Goal: Information Seeking & Learning: Check status

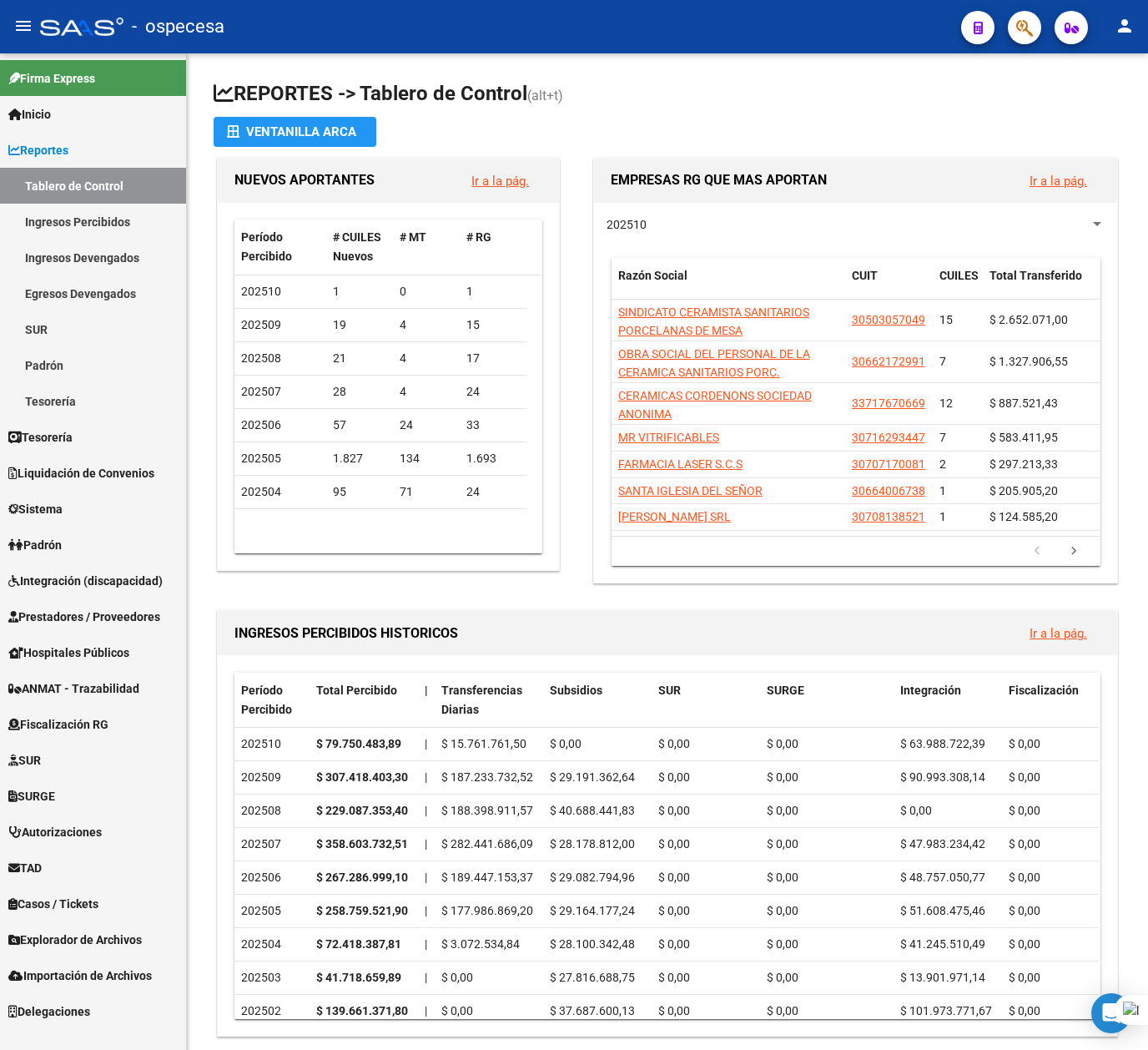
click at [1019, 25] on icon "button" at bounding box center [1024, 28] width 17 height 19
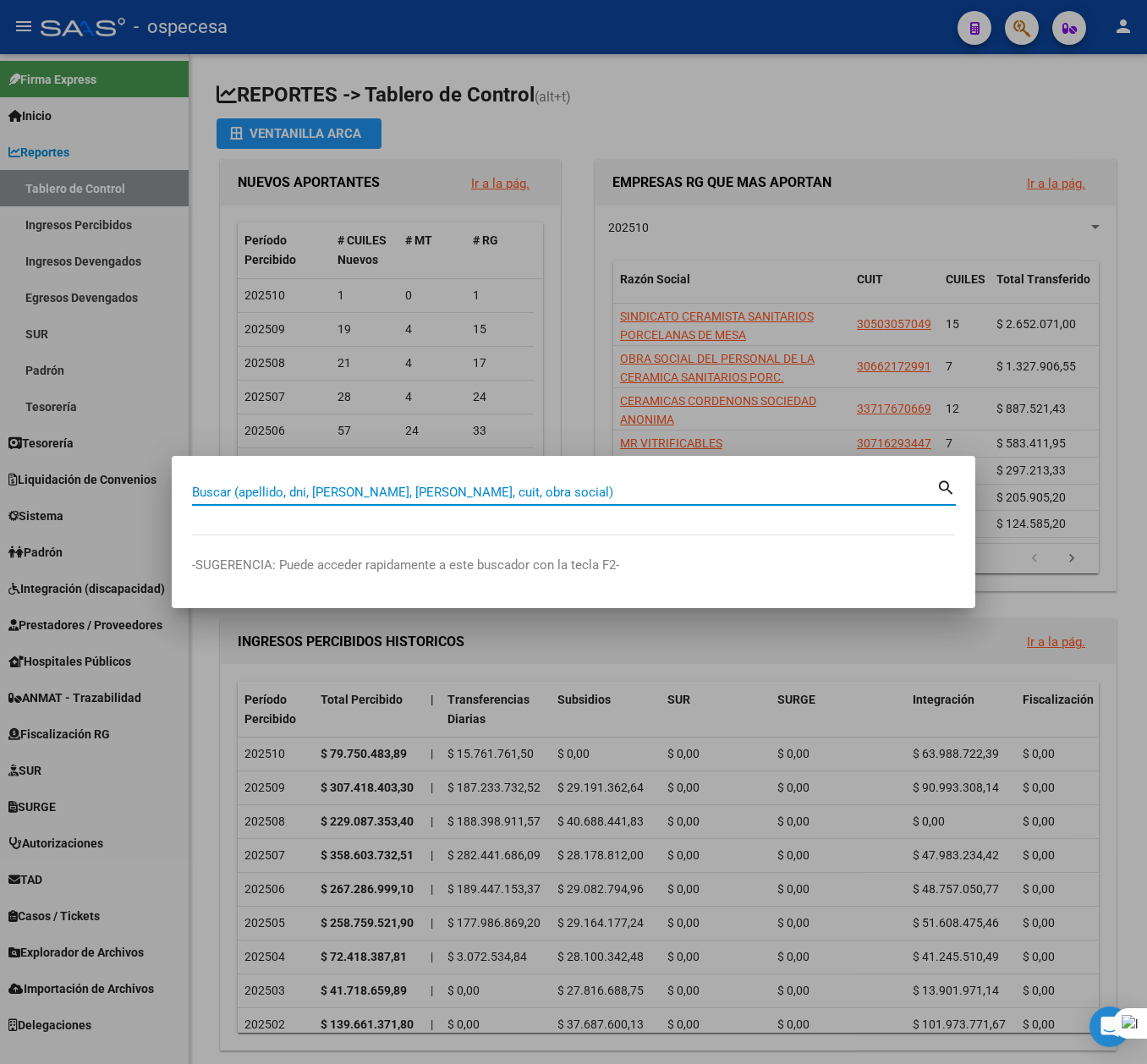
click at [320, 491] on input "Buscar (apellido, dni, [PERSON_NAME], [PERSON_NAME], cuit, obra social)" at bounding box center [564, 491] width 744 height 15
type input "[PERSON_NAME]"
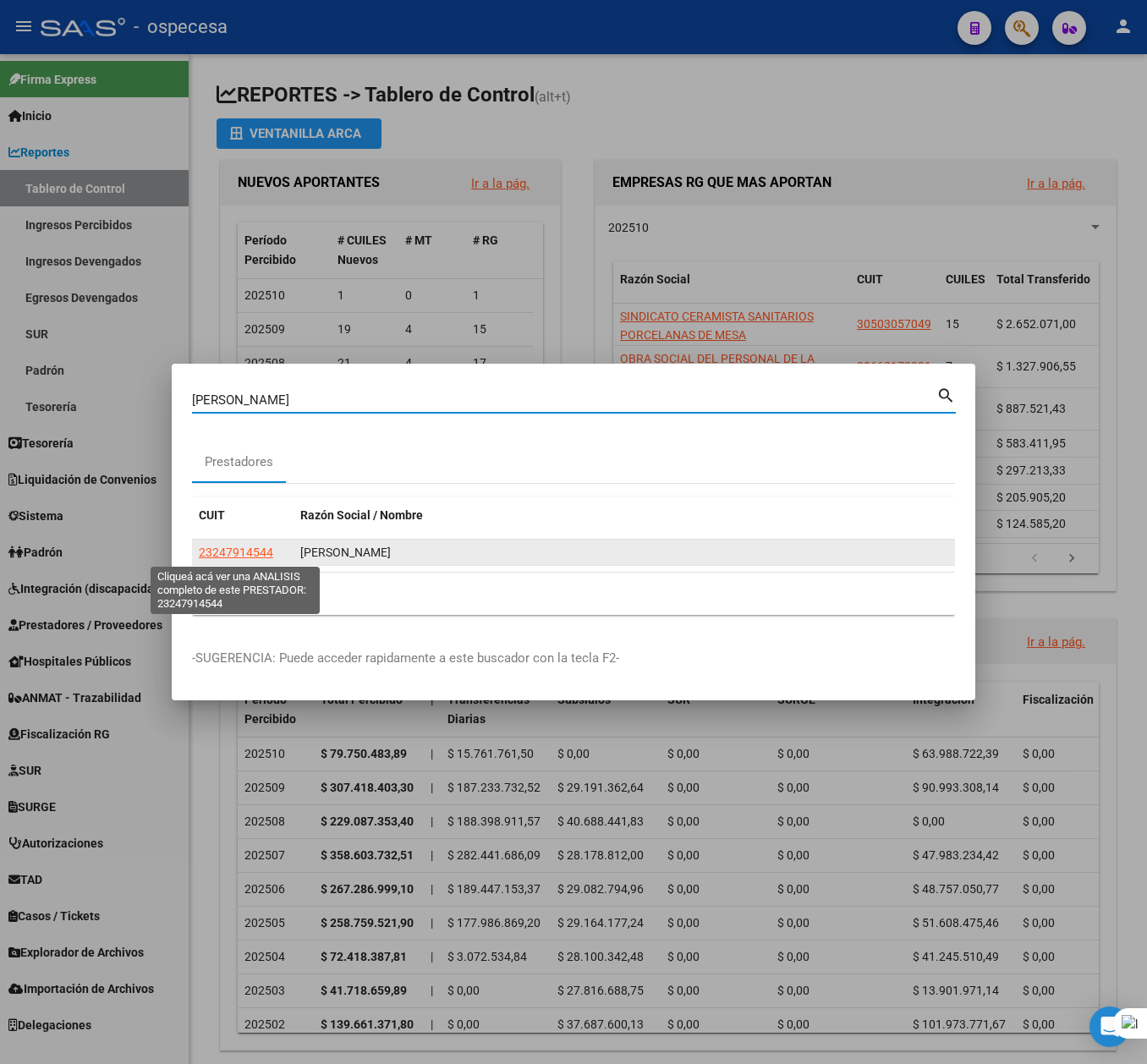
click at [262, 552] on span "23247914544" at bounding box center [236, 551] width 74 height 13
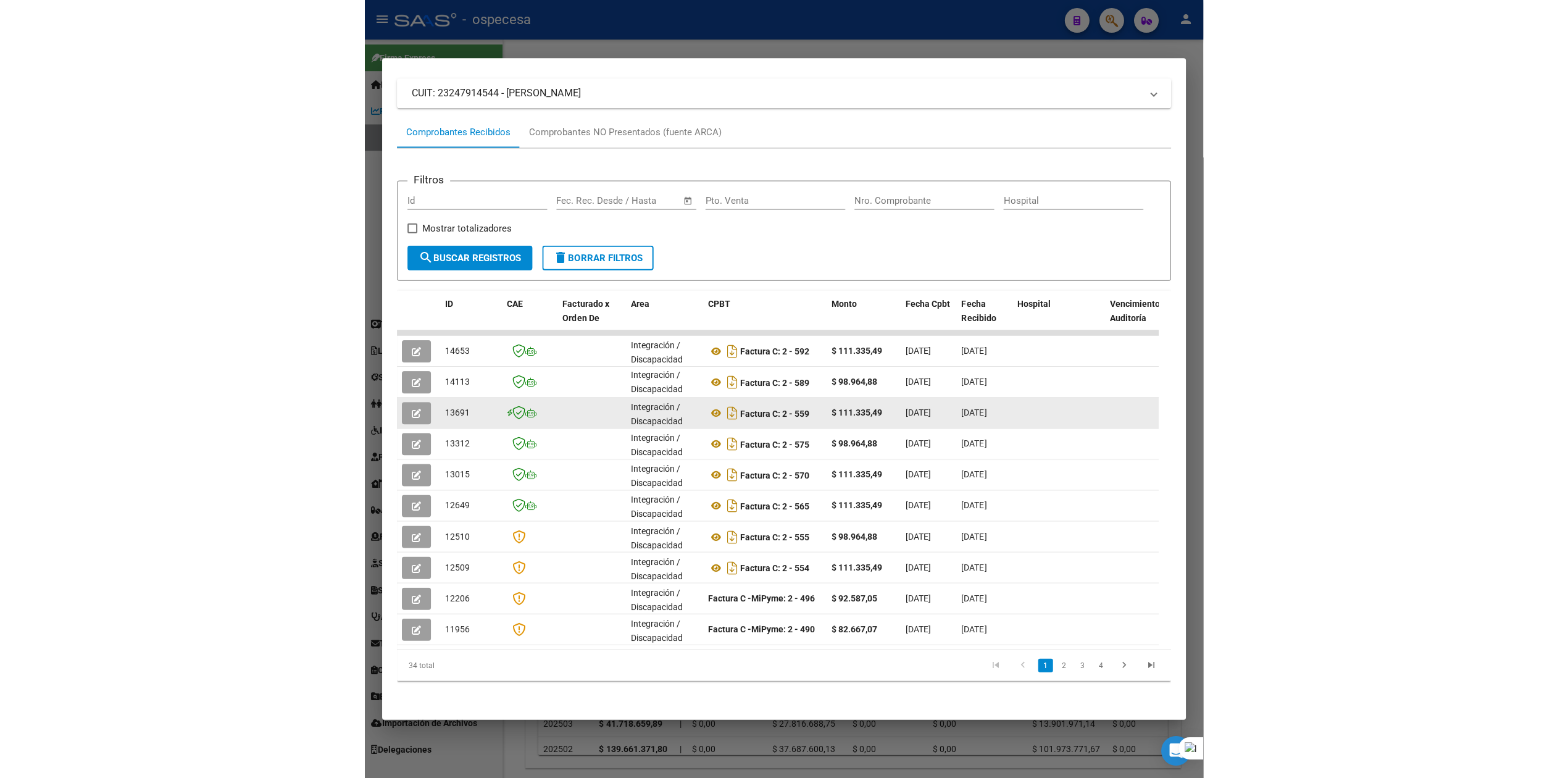
scroll to position [126, 0]
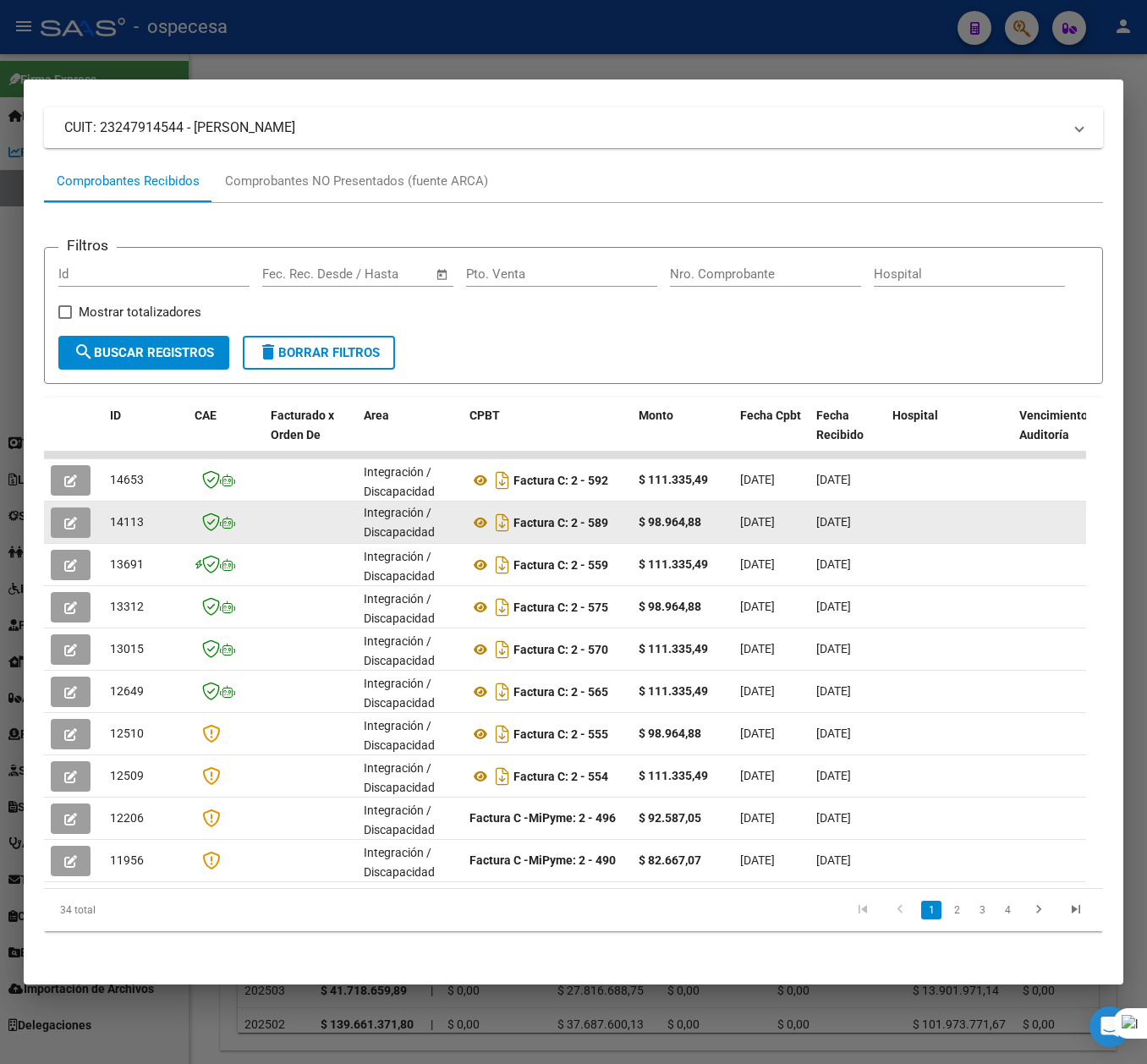
click at [83, 513] on button "button" at bounding box center [70, 522] width 40 height 31
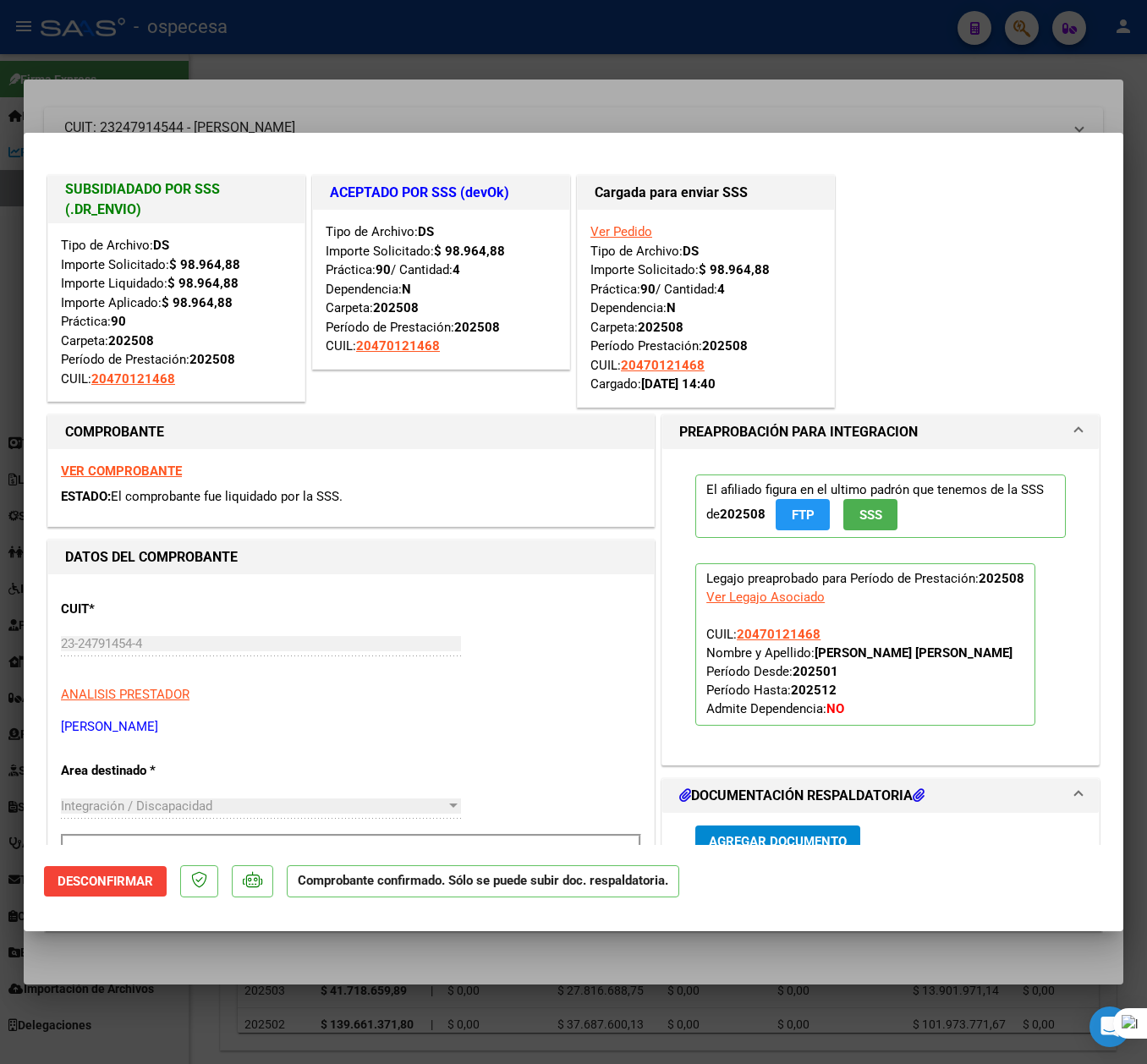
click at [282, 988] on div at bounding box center [574, 532] width 1147 height 1064
type input "$ 0,00"
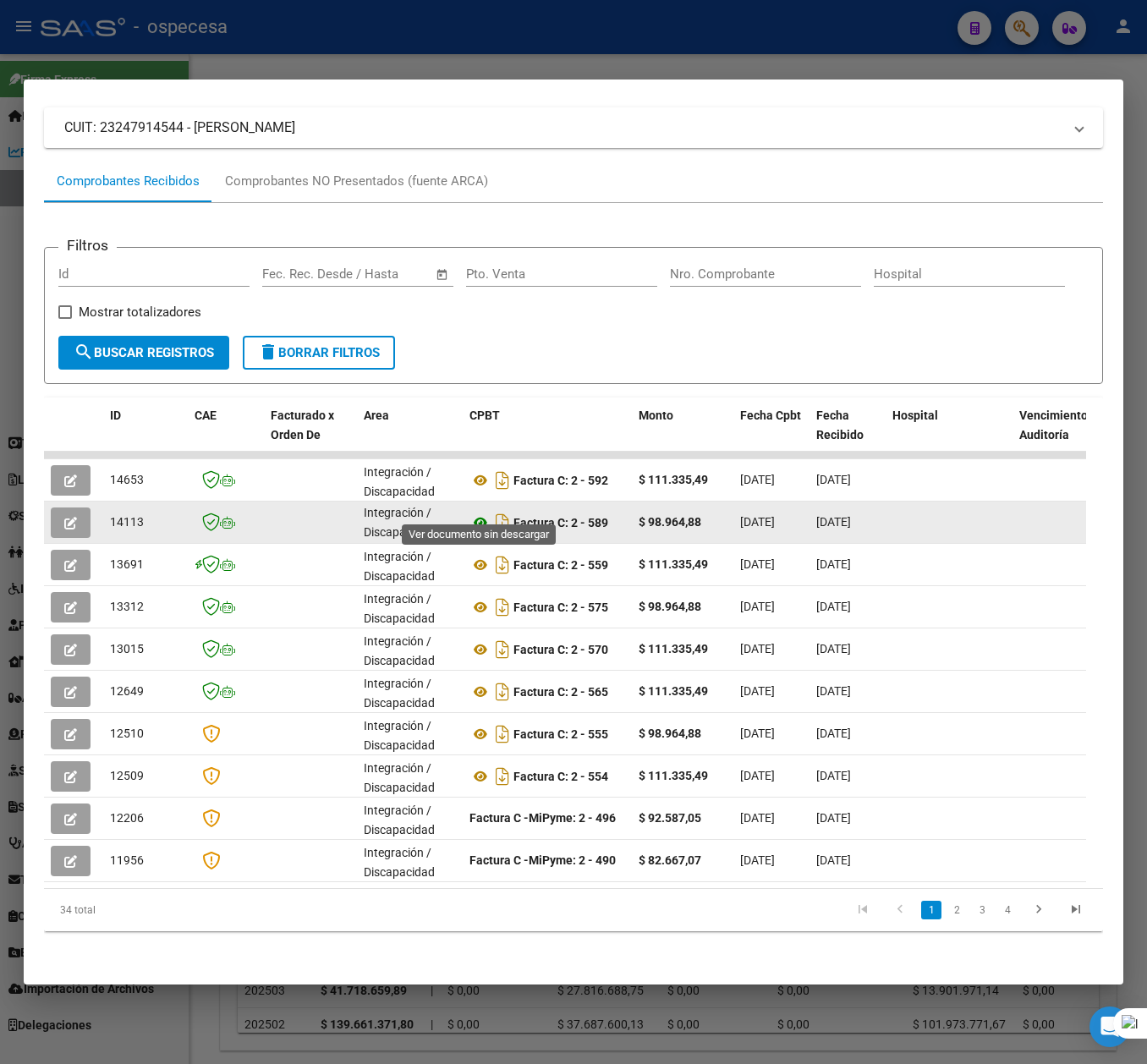
click at [478, 513] on icon at bounding box center [480, 522] width 22 height 20
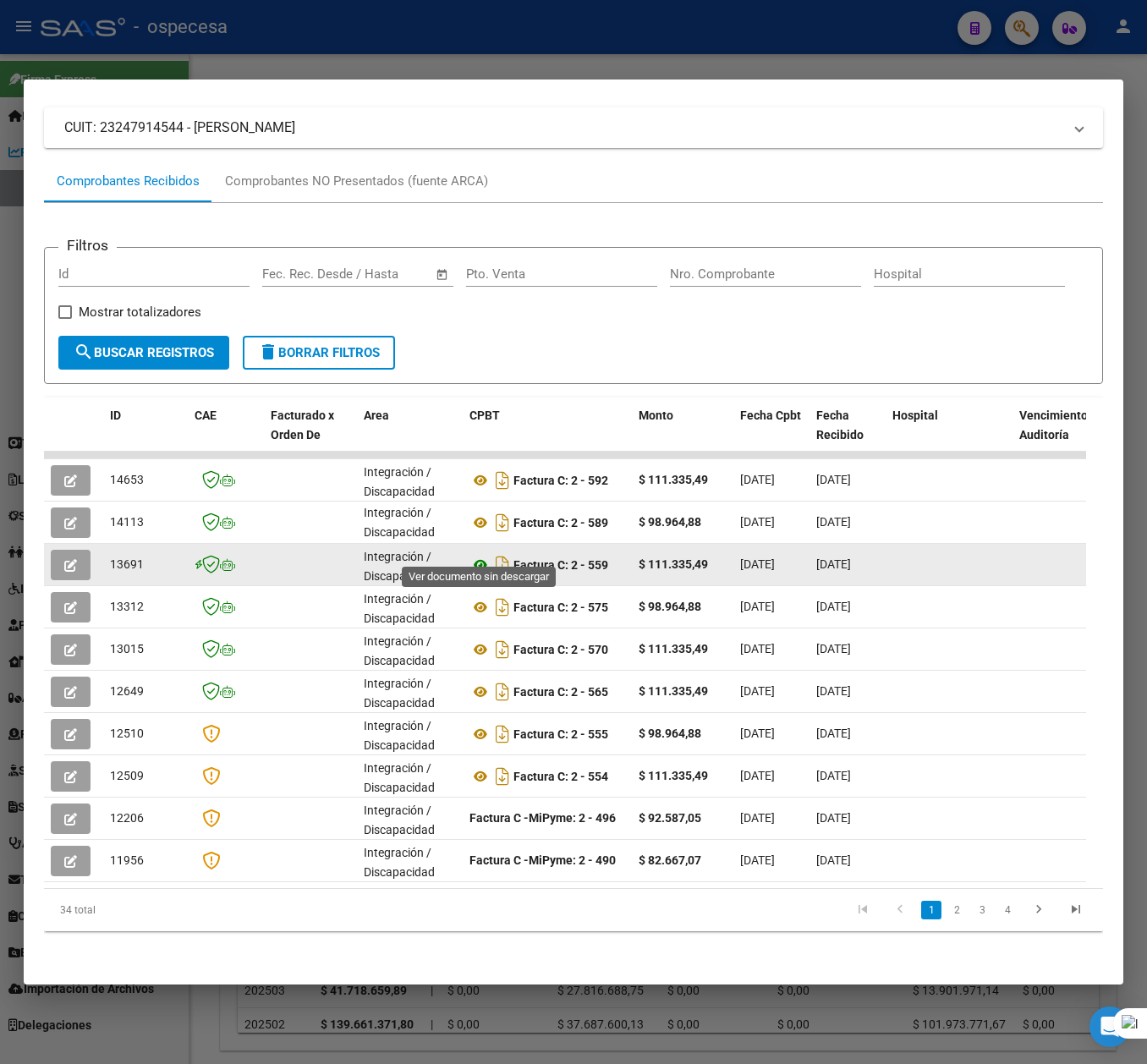
click at [477, 555] on icon at bounding box center [480, 565] width 22 height 20
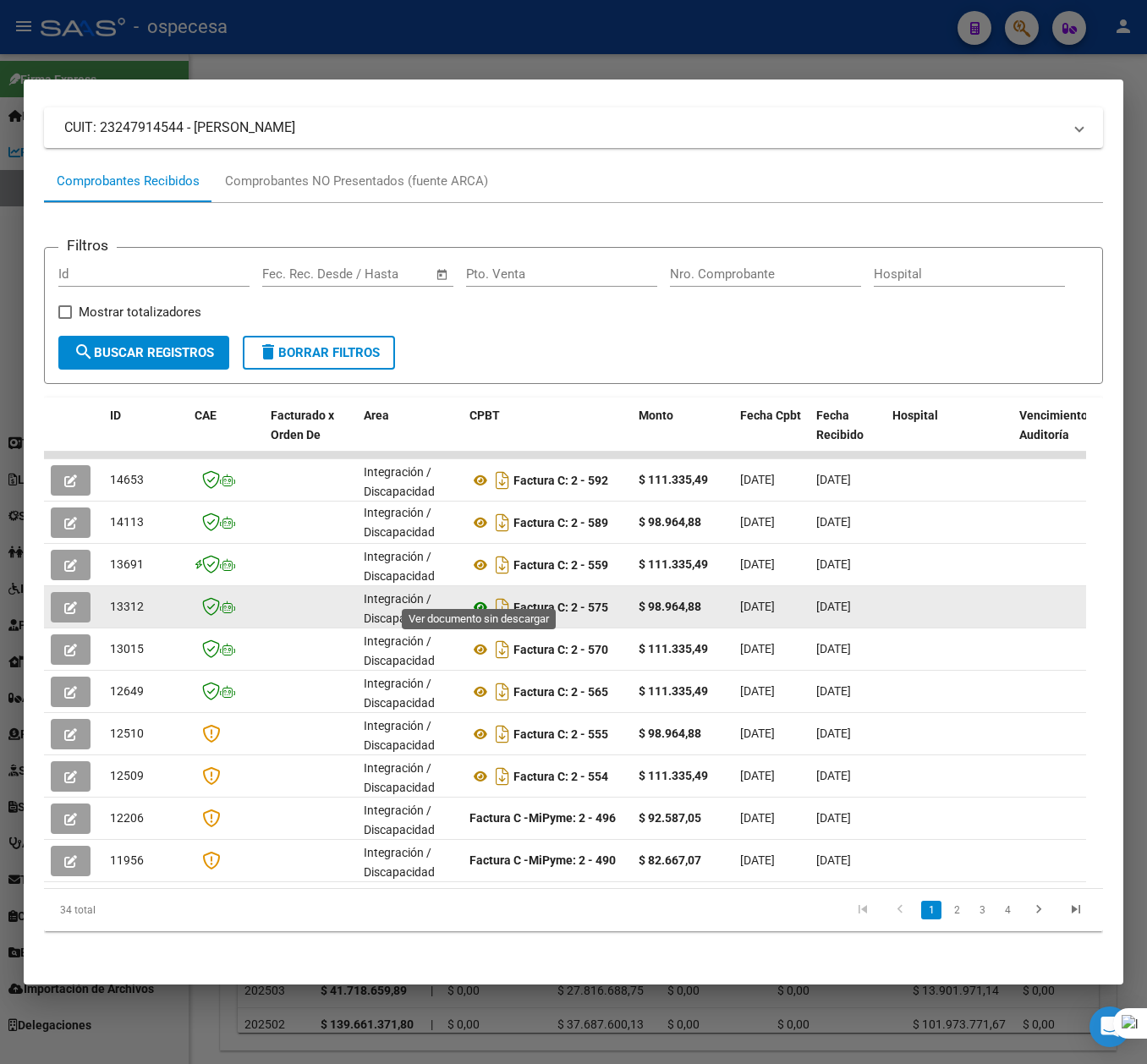
click at [480, 597] on icon at bounding box center [480, 607] width 22 height 20
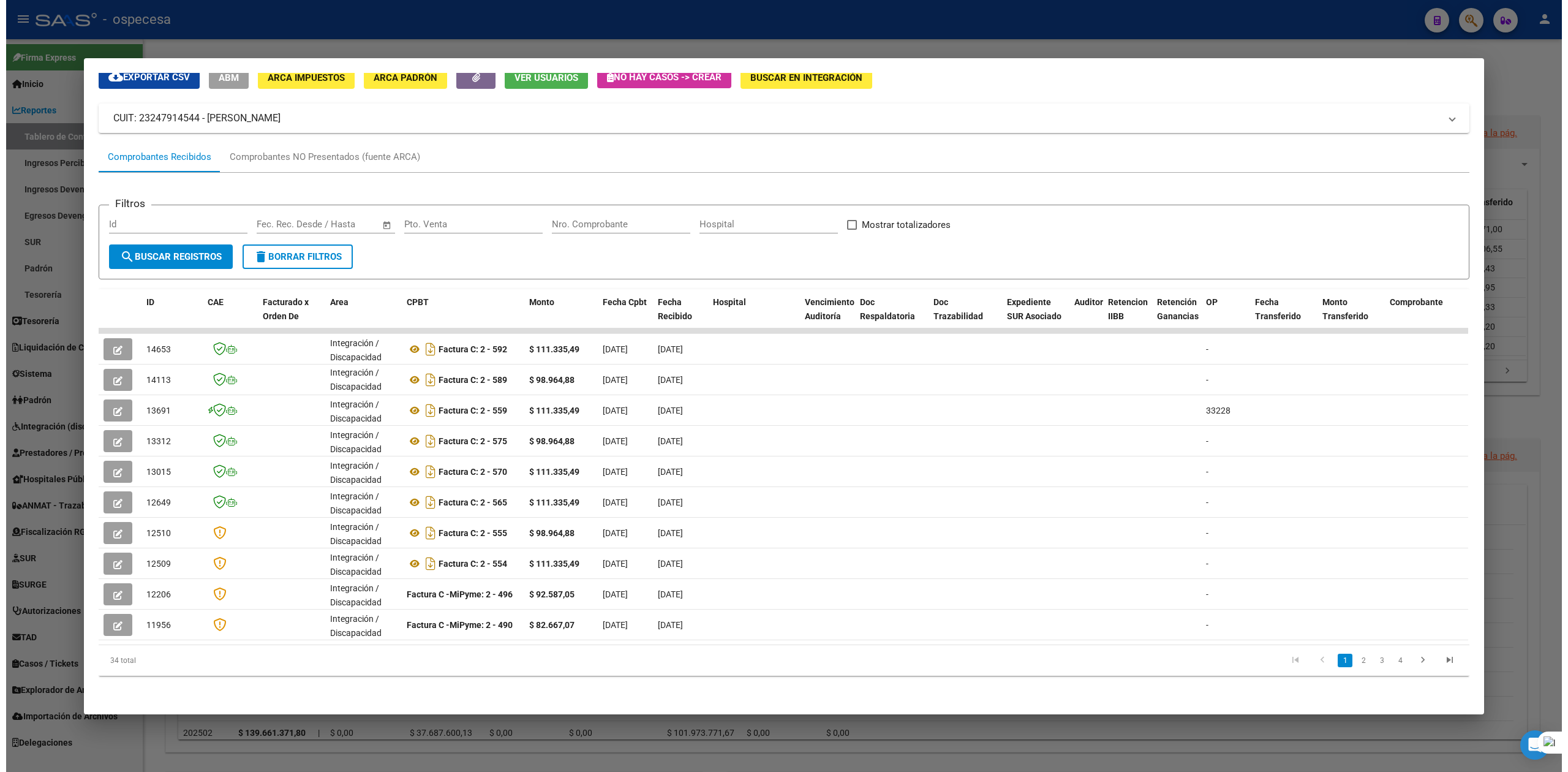
scroll to position [63, 0]
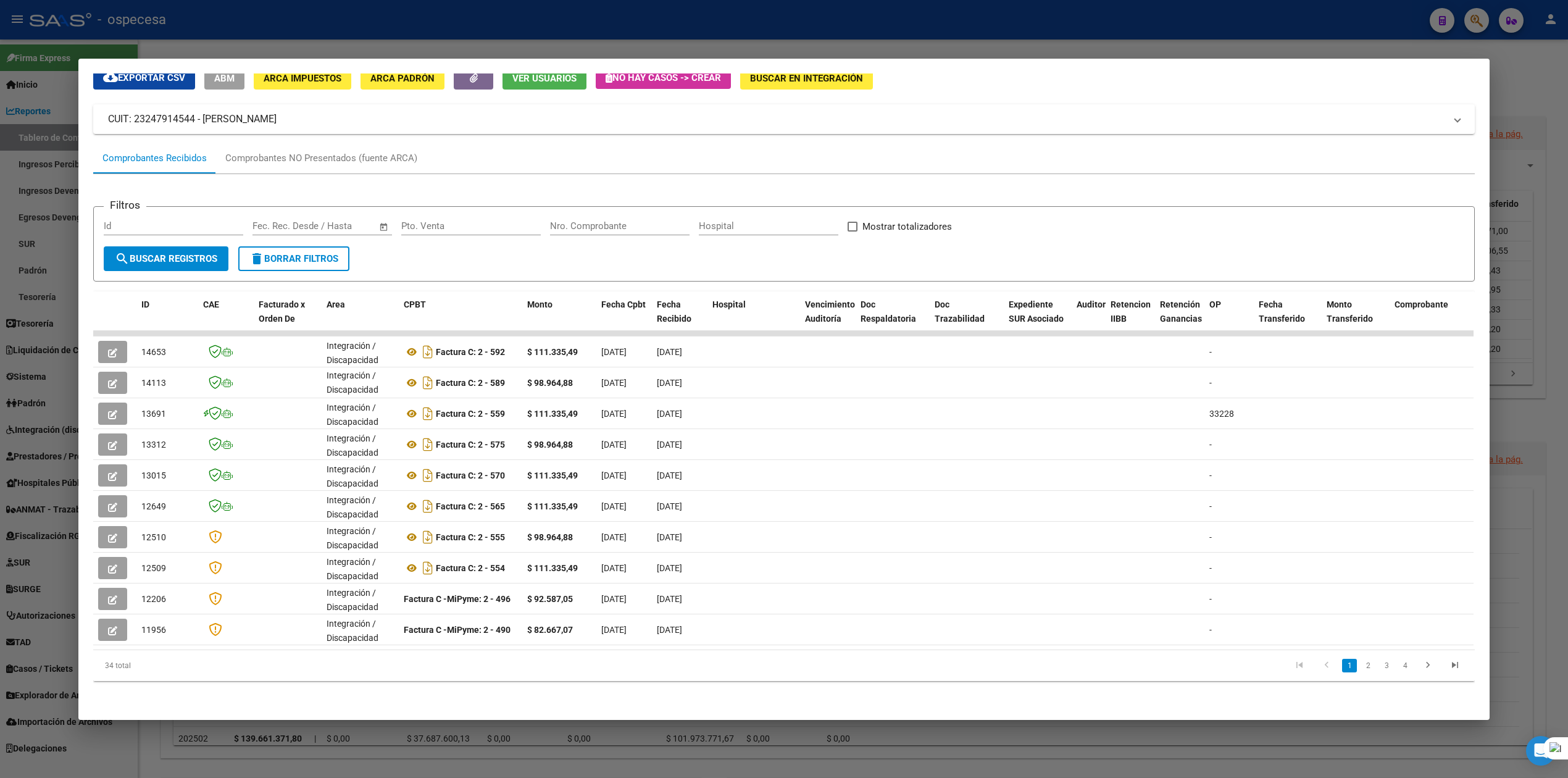
click at [849, 408] on div at bounding box center [784, 389] width 1568 height 778
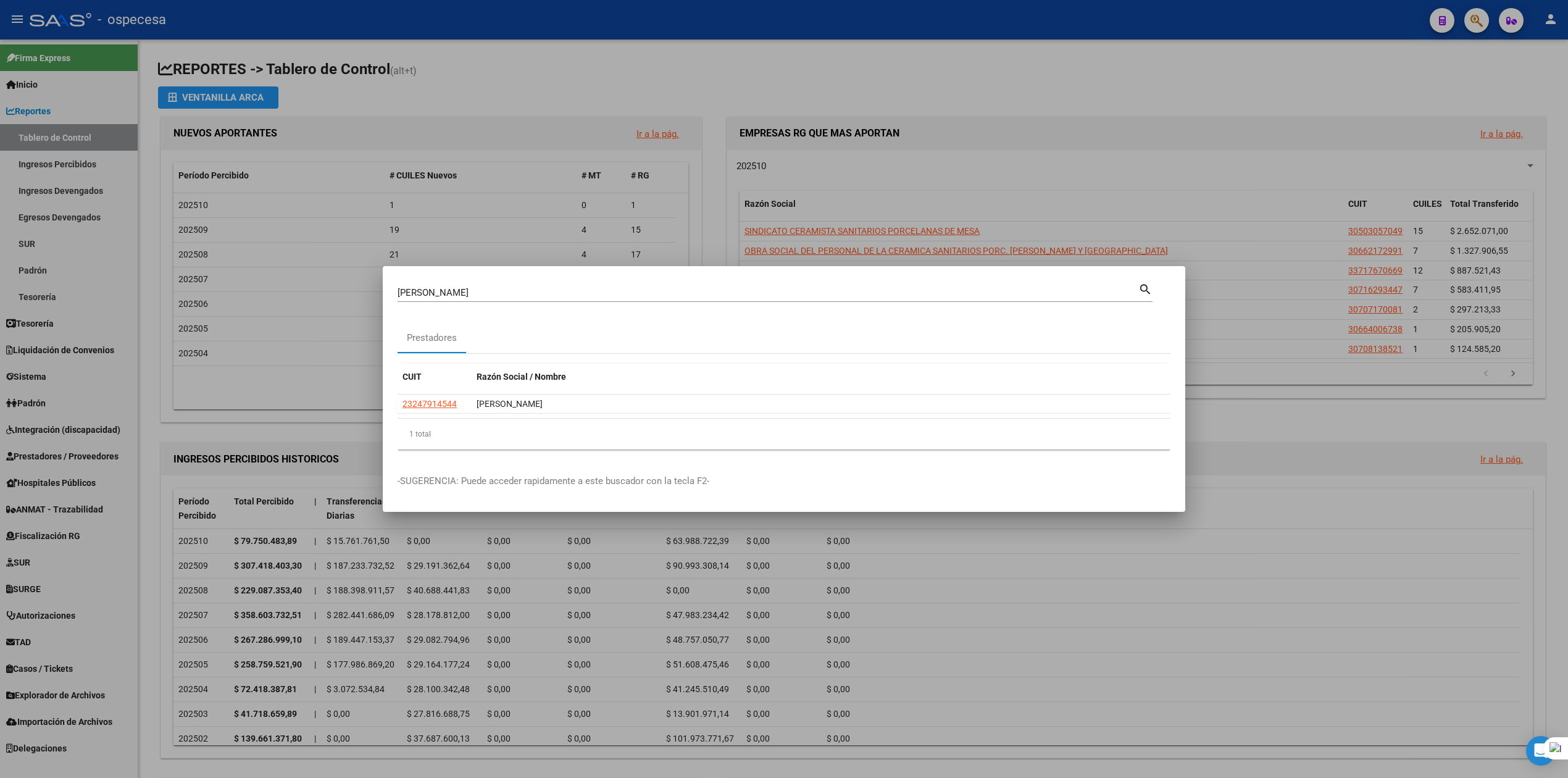
click at [849, 408] on div at bounding box center [784, 389] width 1568 height 778
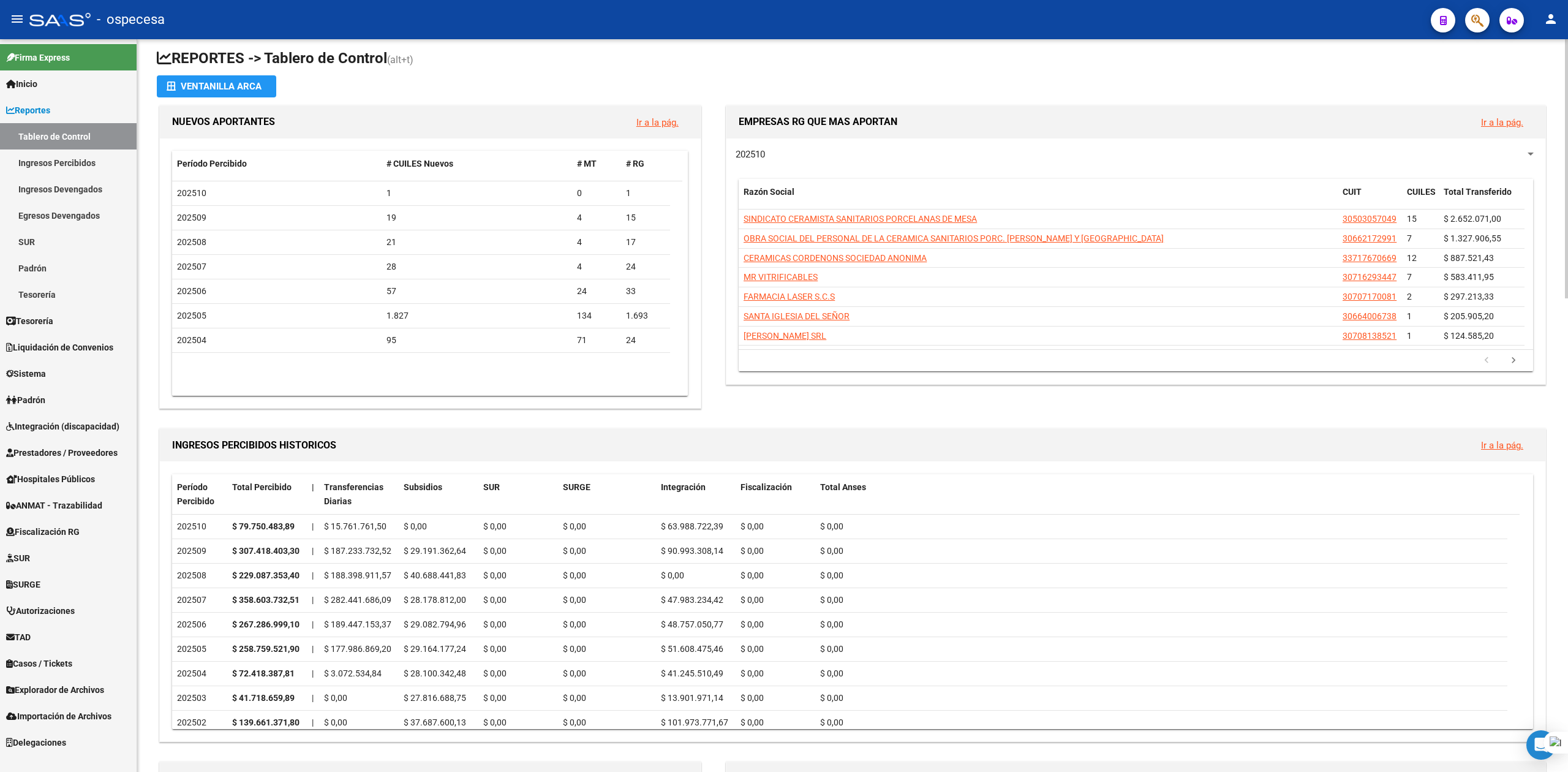
scroll to position [0, 0]
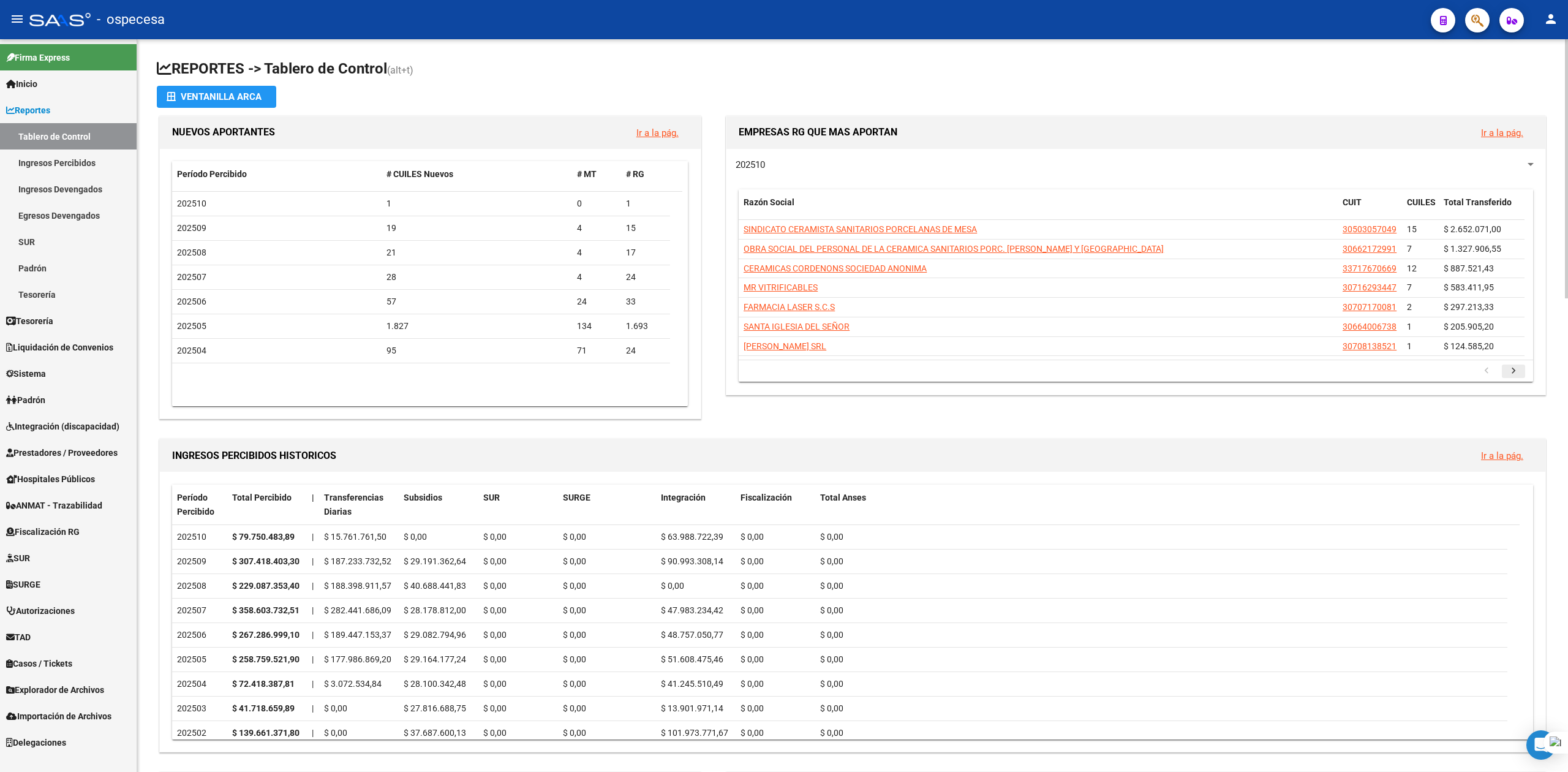
click at [842, 378] on icon "go to next page" at bounding box center [1513, 372] width 16 height 15
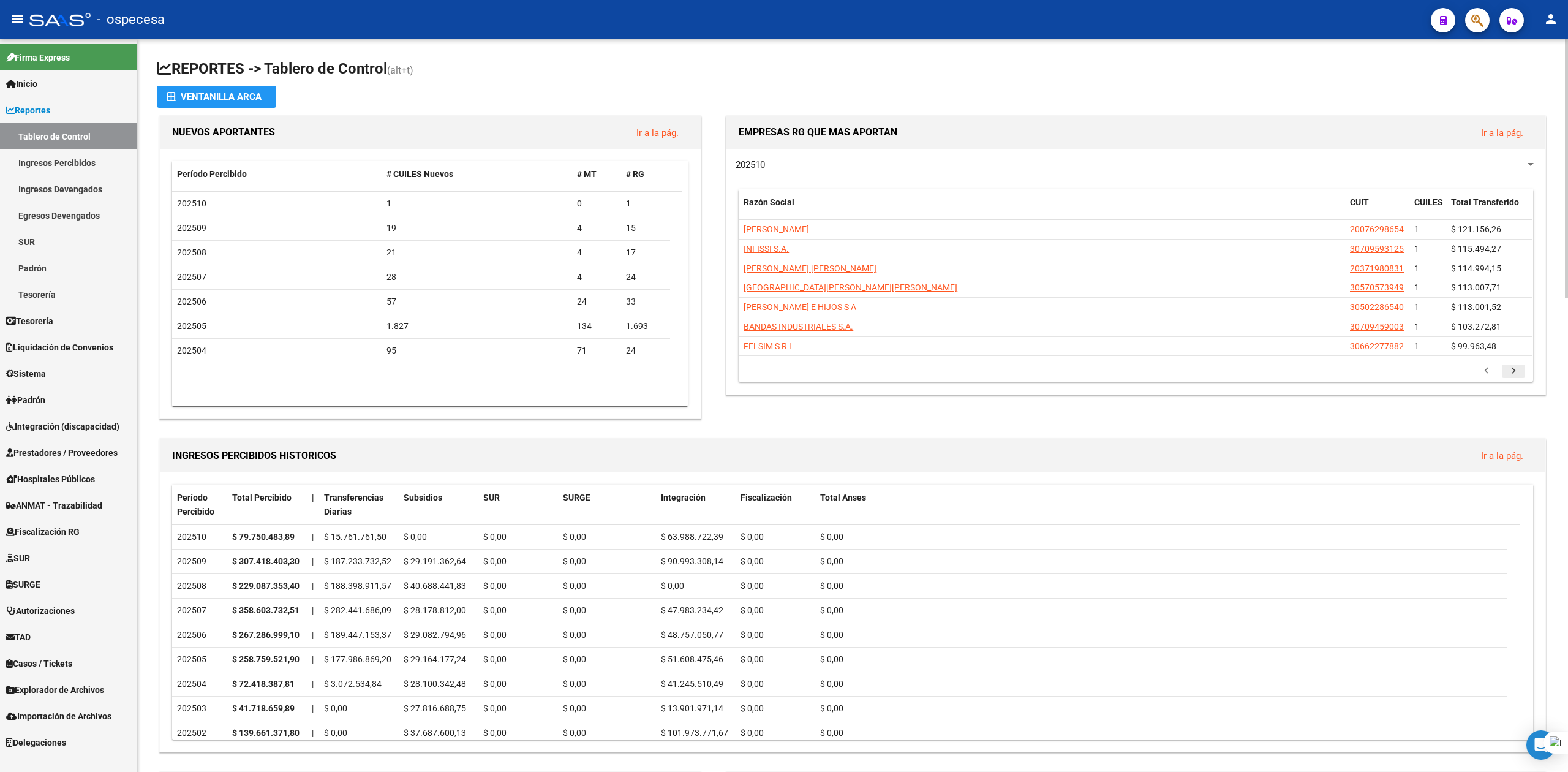
click at [842, 378] on icon "go to next page" at bounding box center [1513, 372] width 16 height 15
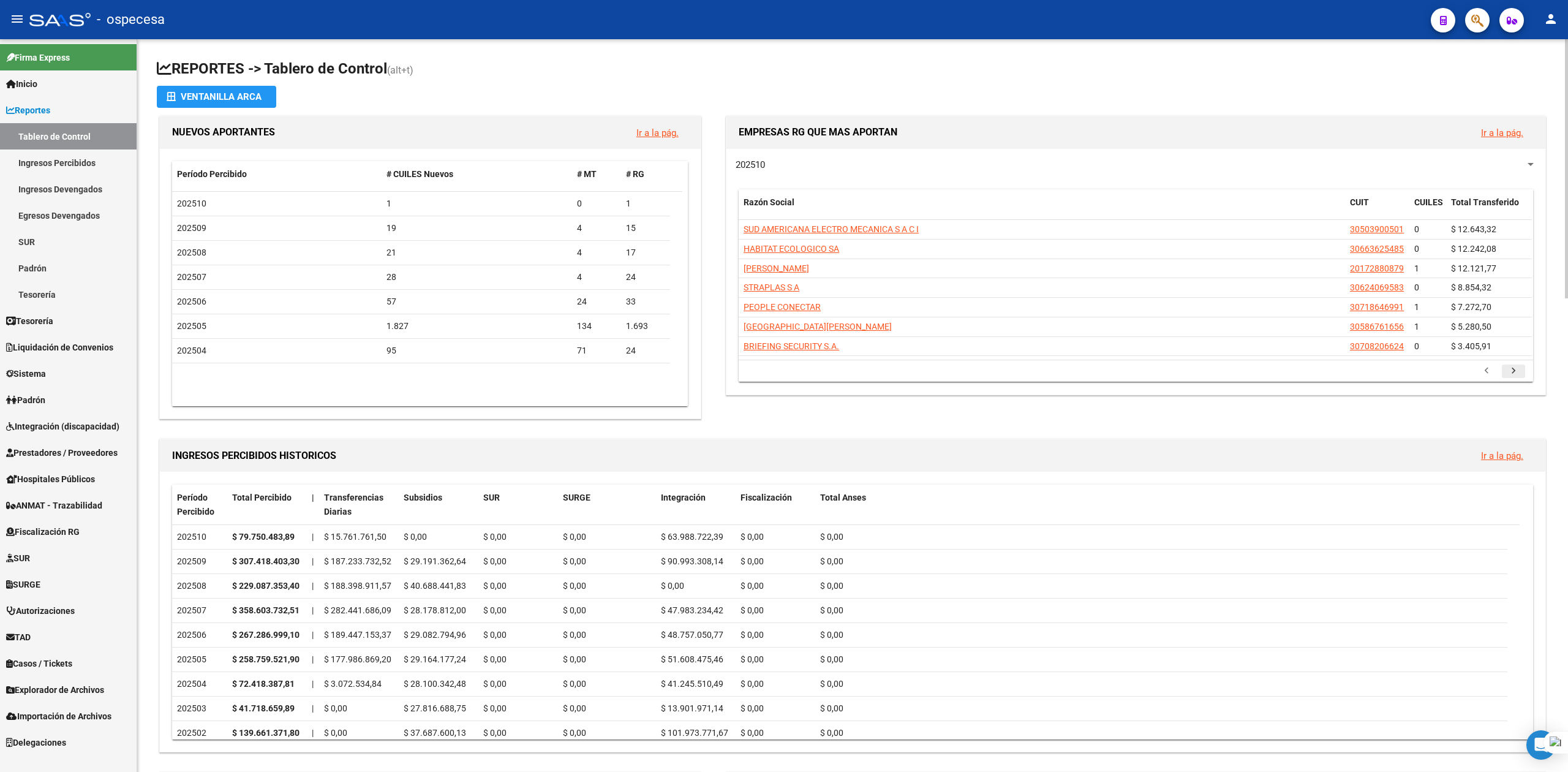
click at [842, 378] on icon "go to next page" at bounding box center [1513, 372] width 16 height 15
click at [842, 378] on icon "go to next page" at bounding box center [1513, 375] width 16 height 15
click at [842, 378] on icon "go to next page" at bounding box center [1513, 372] width 16 height 15
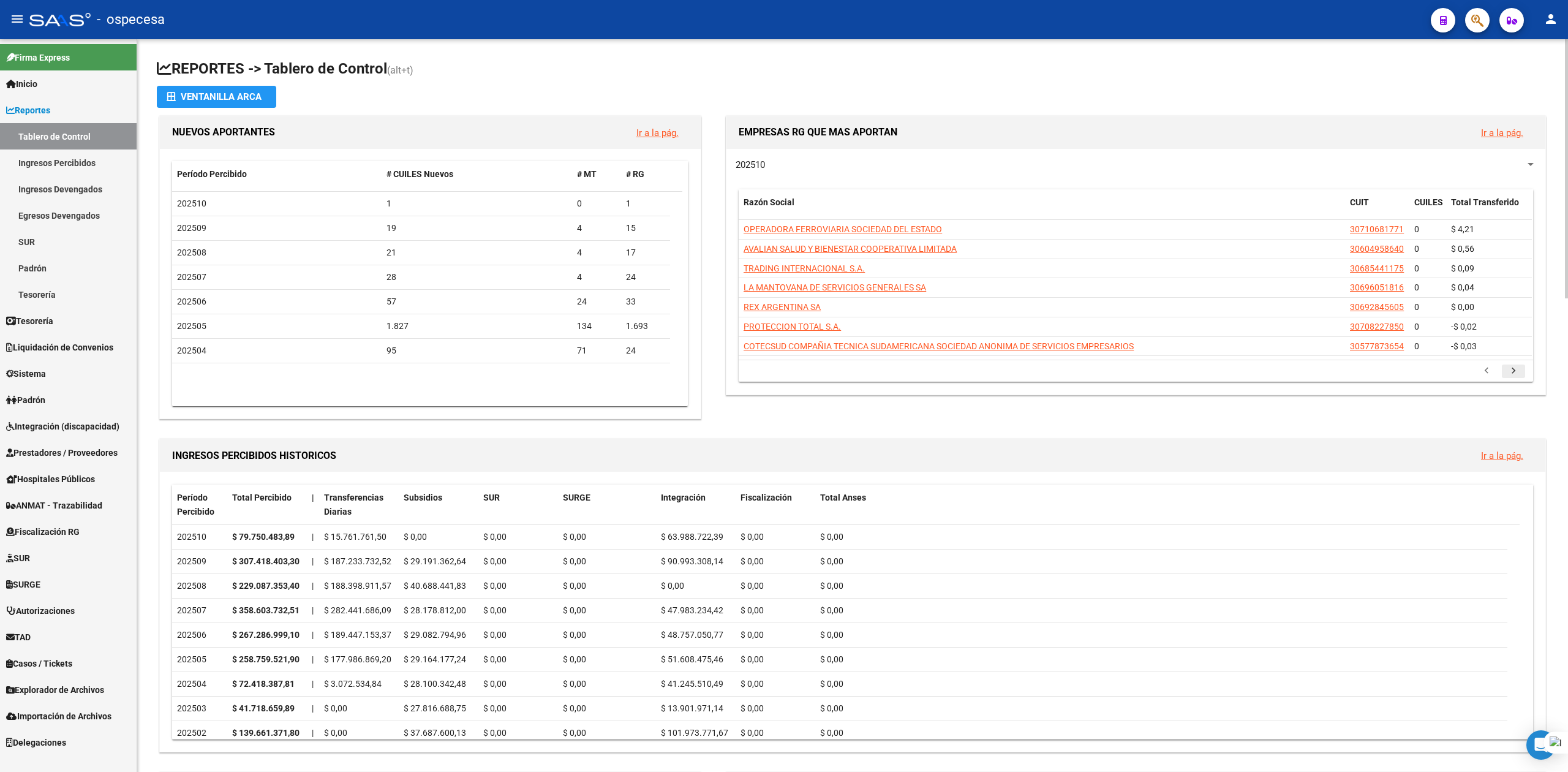
click at [842, 378] on icon "go to next page" at bounding box center [1513, 372] width 16 height 15
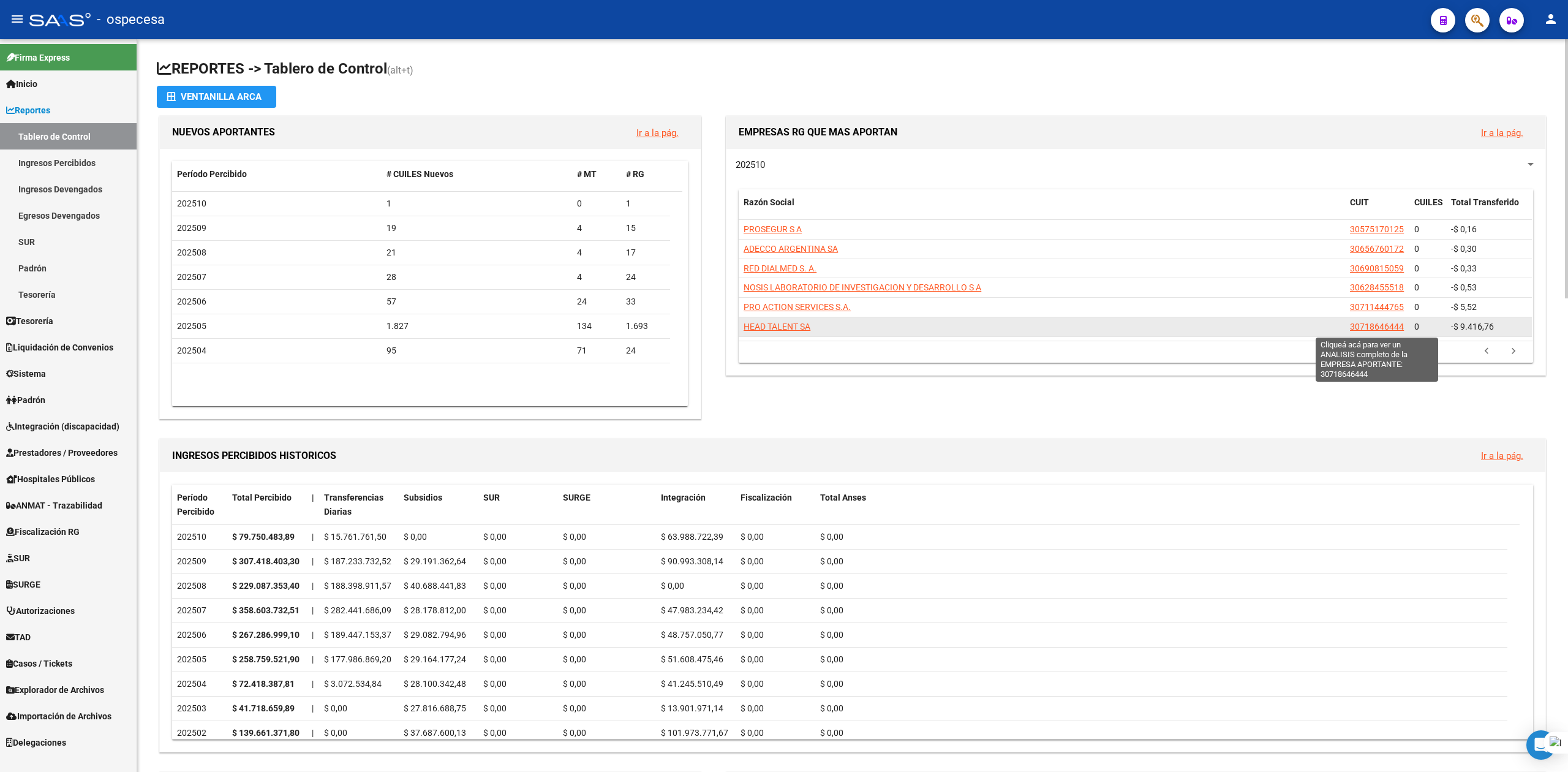
click at [842, 326] on span "30718646444" at bounding box center [1377, 326] width 54 height 10
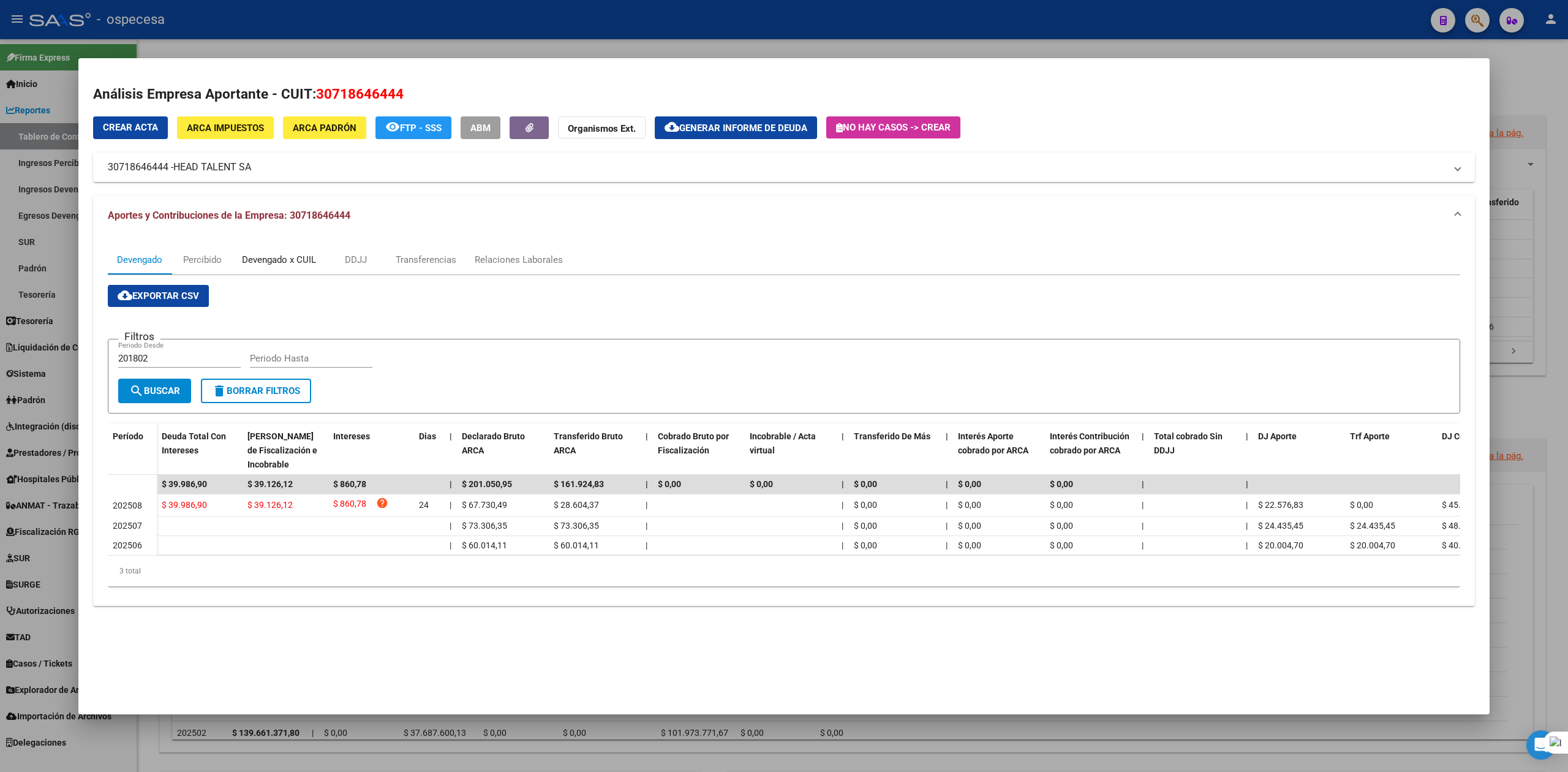
click at [283, 263] on div "Devengado x CUIL" at bounding box center [279, 259] width 74 height 13
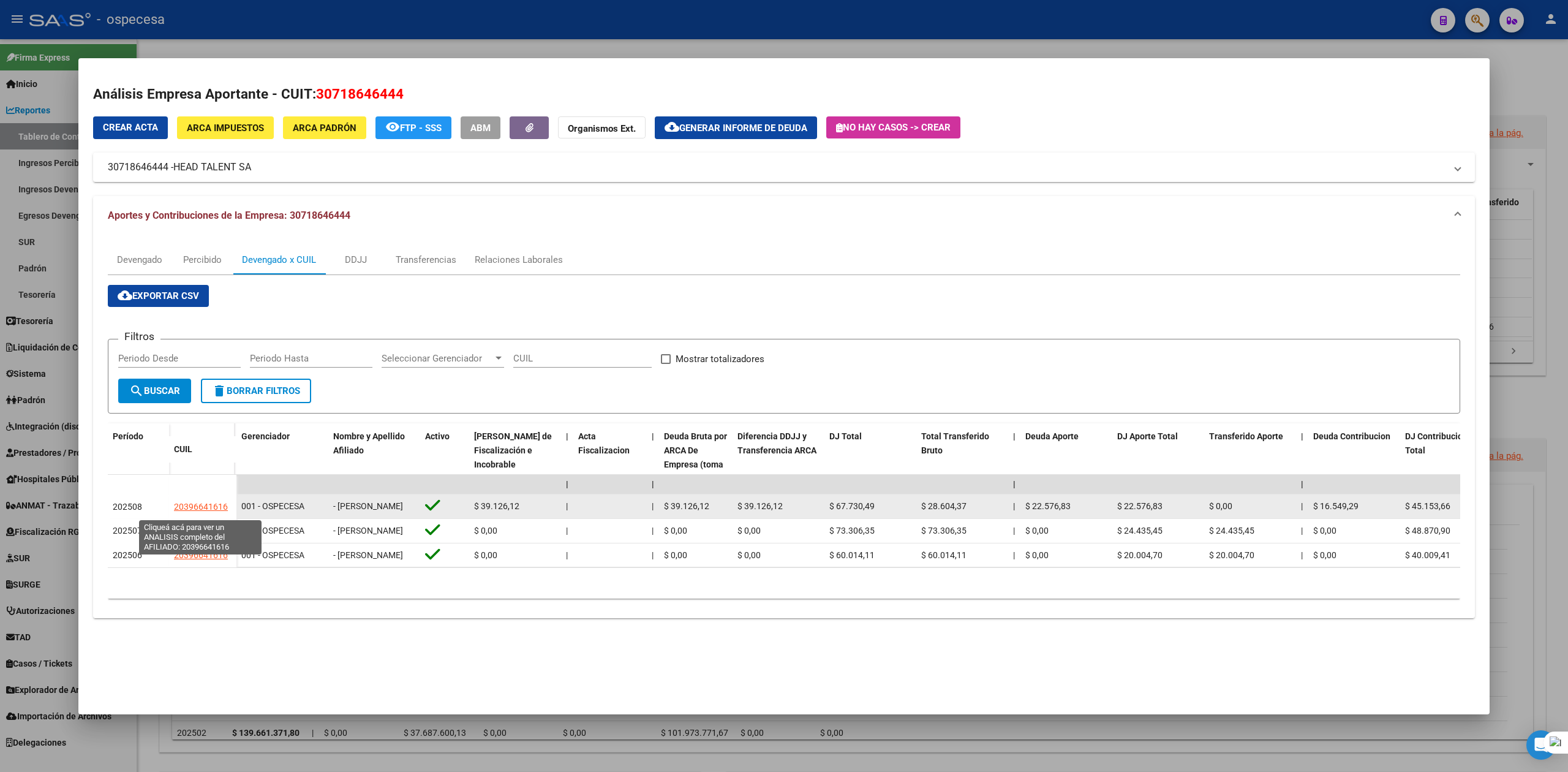
click at [204, 512] on span "20396641616" at bounding box center [201, 506] width 54 height 10
type textarea "20396641616"
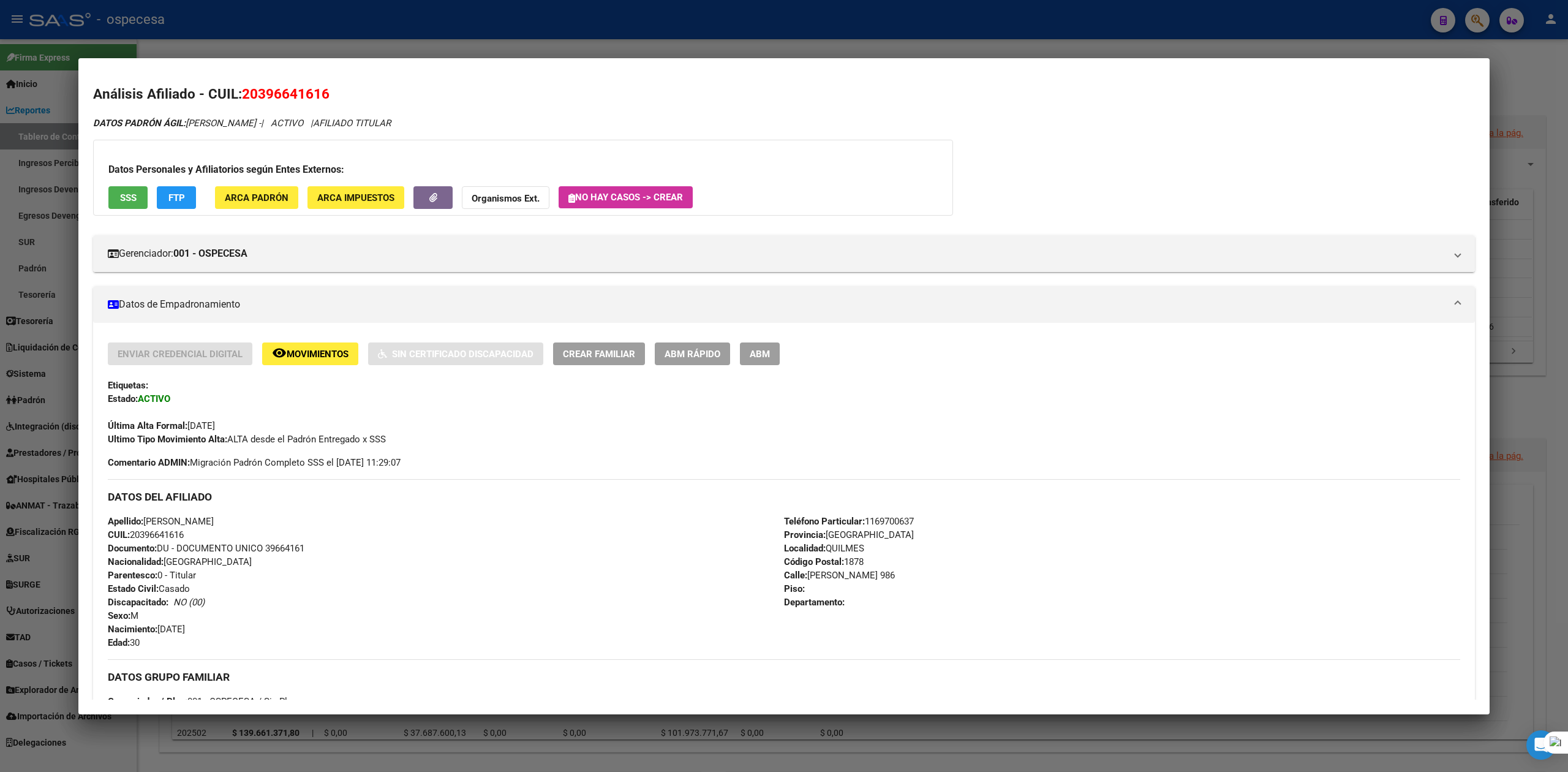
click at [721, 47] on div at bounding box center [784, 386] width 1568 height 772
